Goal: Information Seeking & Learning: Find specific fact

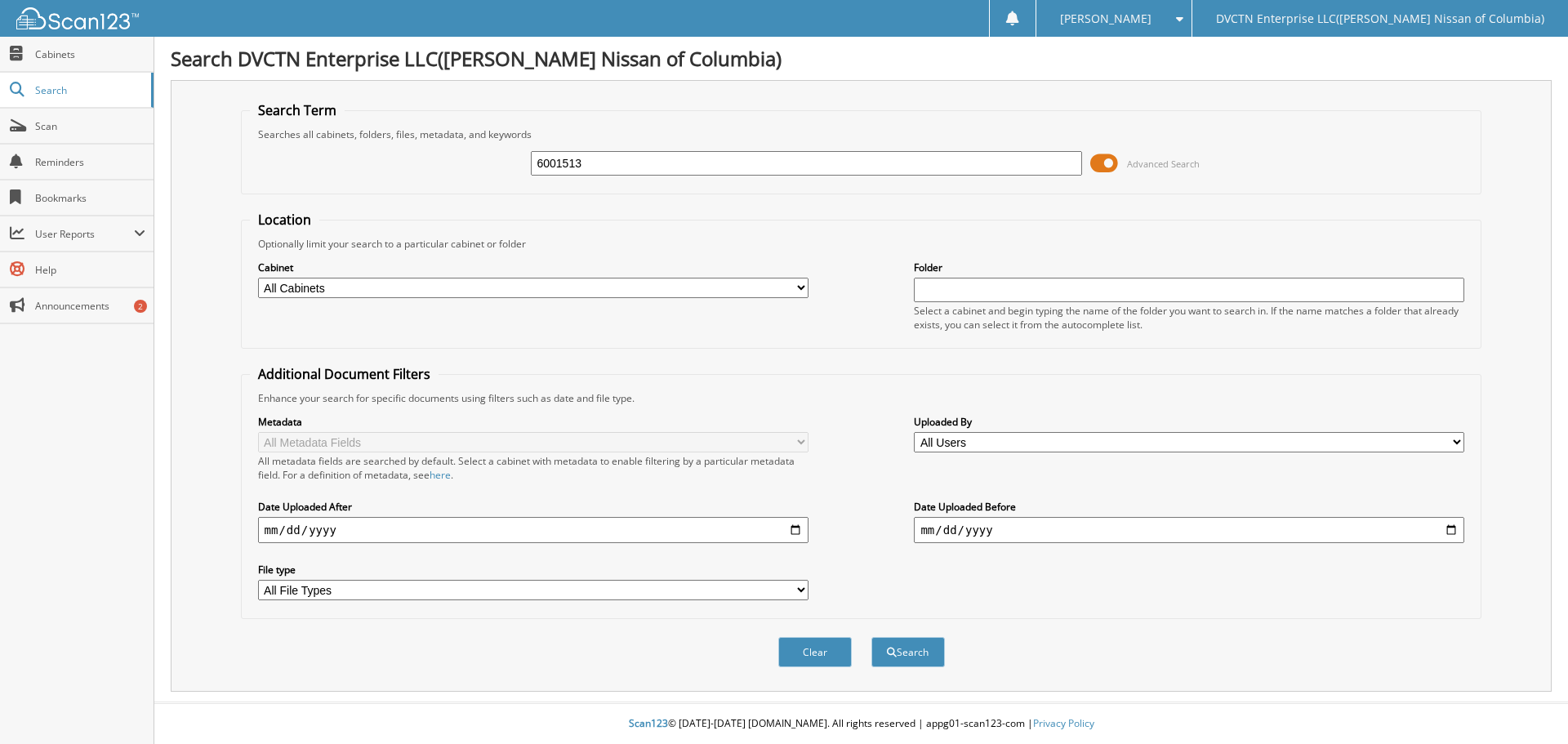
type input "6001513"
click at [872, 637] on button "Search" at bounding box center [908, 651] width 73 height 30
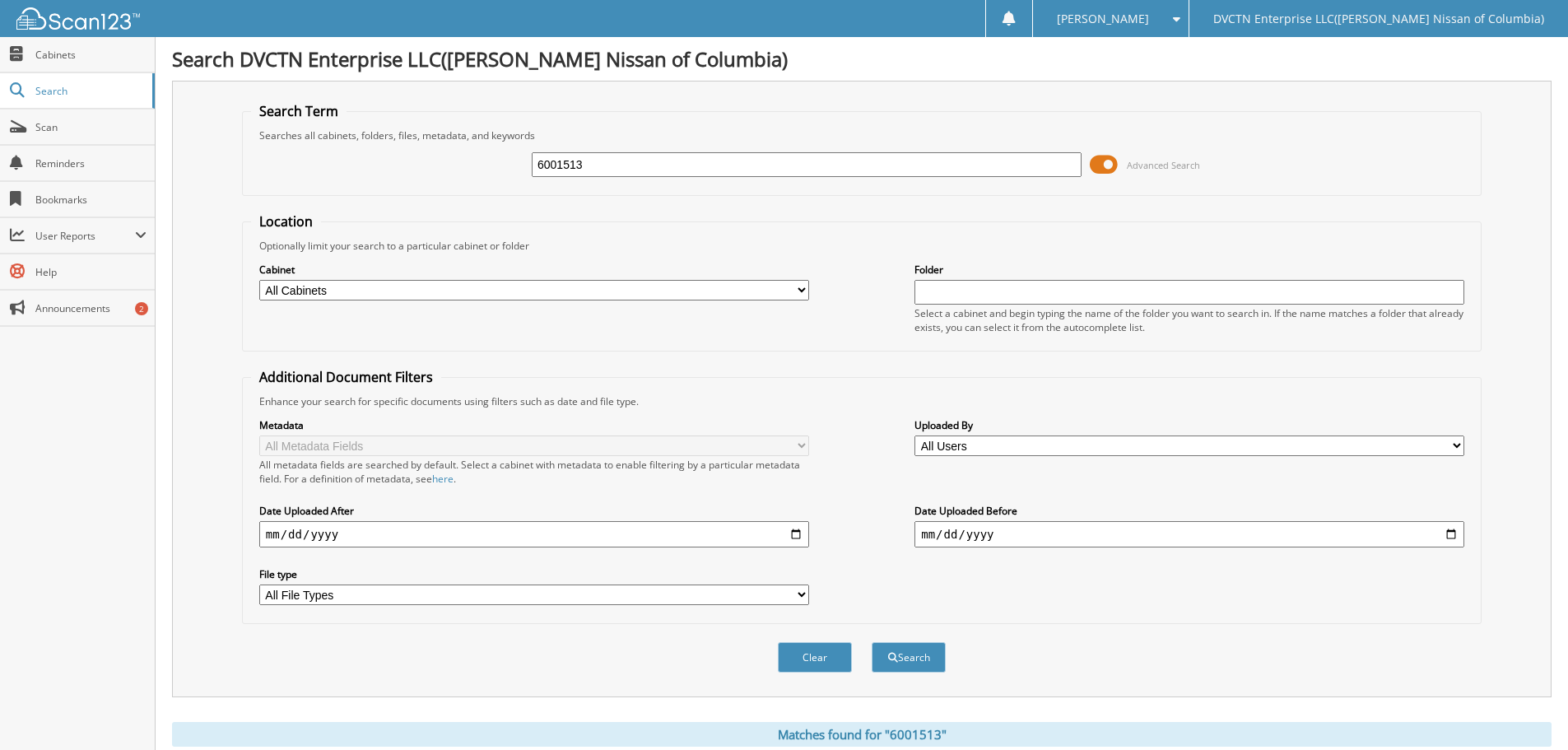
scroll to position [275, 0]
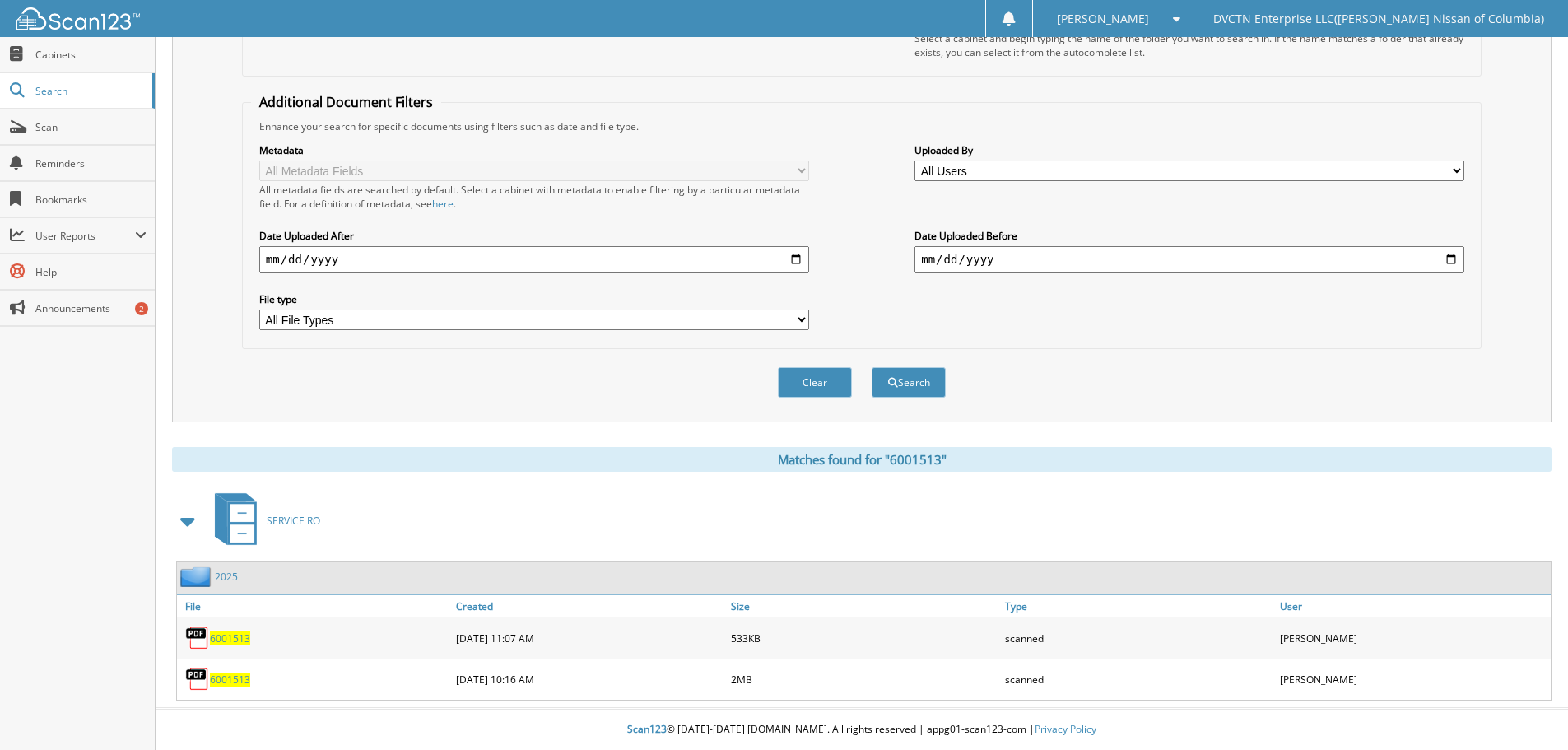
click at [238, 625] on div "6001513" at bounding box center [314, 638] width 274 height 33
click at [232, 650] on div "6001513" at bounding box center [314, 638] width 274 height 33
click at [232, 629] on div "6001513" at bounding box center [314, 638] width 274 height 33
click at [226, 634] on span "6001513" at bounding box center [230, 638] width 40 height 14
